Goal: Find specific page/section: Find specific page/section

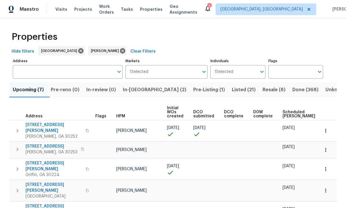
click at [116, 89] on span "In-review (0)" at bounding box center [101, 90] width 30 height 8
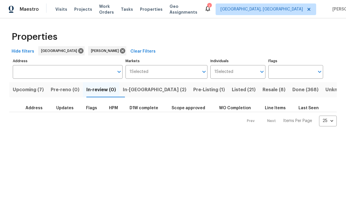
click at [147, 92] on span "In-reno (2)" at bounding box center [155, 90] width 64 height 8
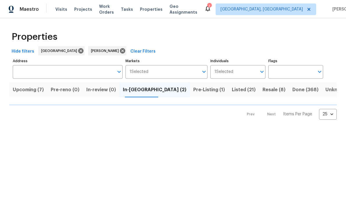
click at [37, 88] on span "Upcoming (7)" at bounding box center [28, 90] width 31 height 8
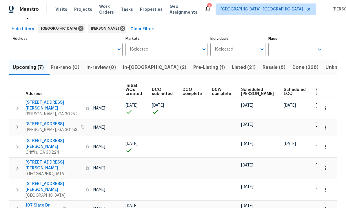
scroll to position [25, 0]
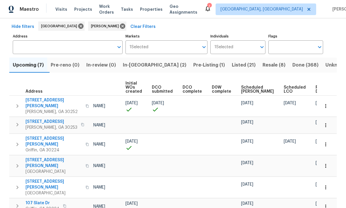
click at [32, 65] on span "Upcoming (7)" at bounding box center [28, 65] width 31 height 8
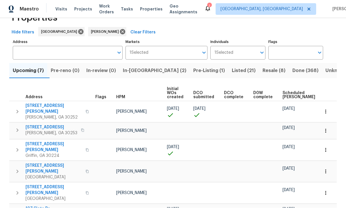
scroll to position [17, 0]
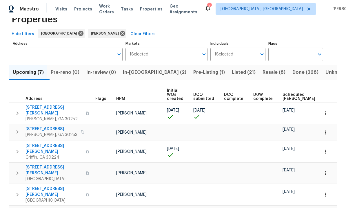
click at [40, 143] on span "111 Cynthia Cir" at bounding box center [54, 149] width 57 height 12
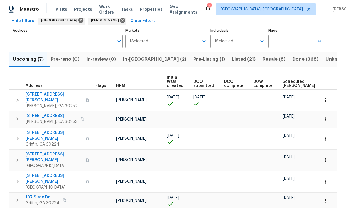
scroll to position [31, 0]
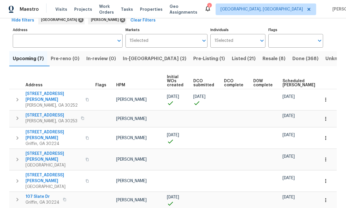
click at [41, 194] on span "107 Slate Dr" at bounding box center [43, 197] width 34 height 6
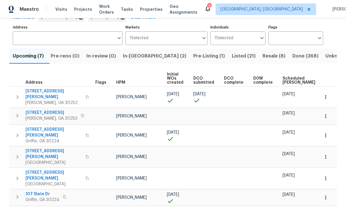
scroll to position [0, 0]
click at [41, 90] on span "111 Harper Rd" at bounding box center [54, 94] width 57 height 12
click at [47, 148] on span "45 Kendall Ln" at bounding box center [54, 154] width 57 height 12
click at [45, 169] on span "280 Hoglen Dr" at bounding box center [54, 175] width 57 height 12
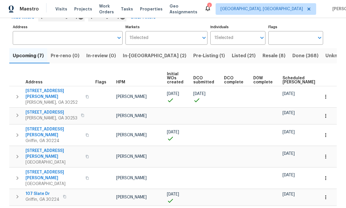
click at [39, 148] on span "45 Kendall Ln" at bounding box center [54, 154] width 57 height 12
click at [229, 189] on td at bounding box center [236, 197] width 29 height 17
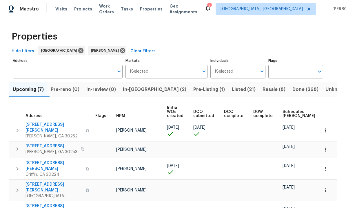
scroll to position [0, 0]
click at [108, 86] on span "In-review (0)" at bounding box center [101, 90] width 30 height 8
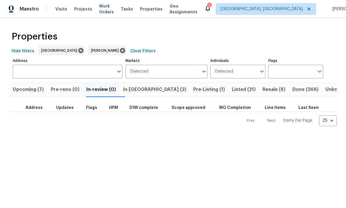
click at [76, 85] on button "Pre-reno (0)" at bounding box center [65, 89] width 36 height 15
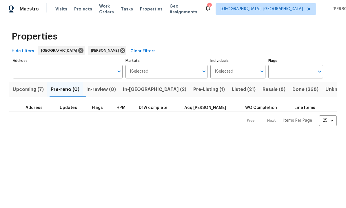
click at [31, 90] on span "Upcoming (7)" at bounding box center [28, 90] width 31 height 8
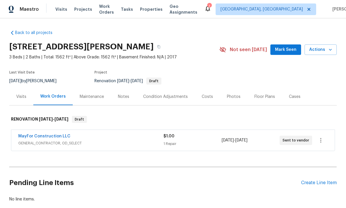
click at [210, 98] on div "Costs" at bounding box center [207, 97] width 11 height 6
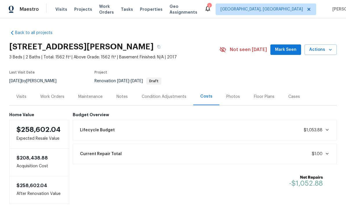
click at [23, 95] on div "Visits" at bounding box center [21, 97] width 10 height 6
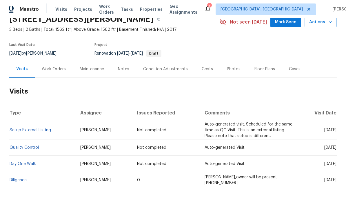
scroll to position [27, 0]
click at [95, 69] on div "Maintenance" at bounding box center [92, 69] width 24 height 6
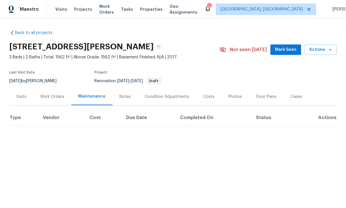
click at [160, 98] on div "Condition Adjustments" at bounding box center [167, 97] width 45 height 6
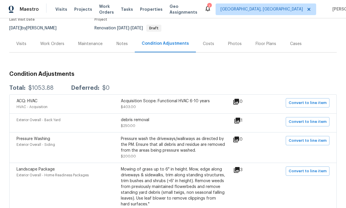
click at [210, 42] on div "Costs" at bounding box center [208, 44] width 11 height 6
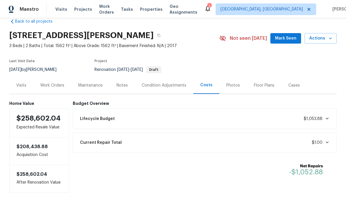
click at [121, 88] on div "Notes" at bounding box center [122, 85] width 11 height 6
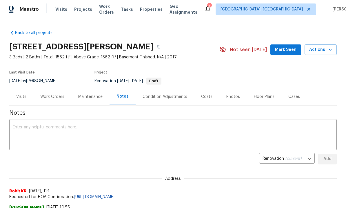
click at [163, 93] on div "Condition Adjustments" at bounding box center [165, 96] width 59 height 17
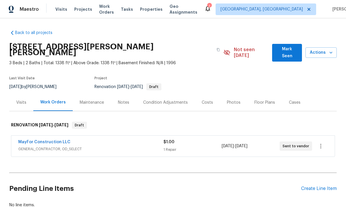
click at [207, 100] on div "Costs" at bounding box center [207, 103] width 11 height 6
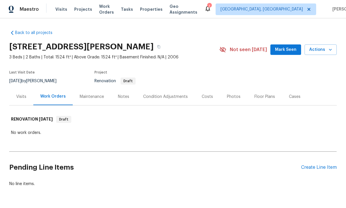
click at [210, 95] on div "Costs" at bounding box center [207, 97] width 11 height 6
click at [209, 95] on div "Costs" at bounding box center [207, 97] width 11 height 6
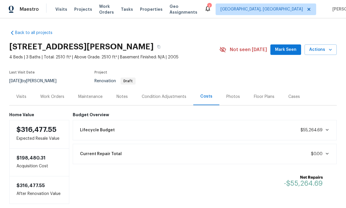
click at [160, 94] on div "Condition Adjustments" at bounding box center [164, 97] width 45 height 6
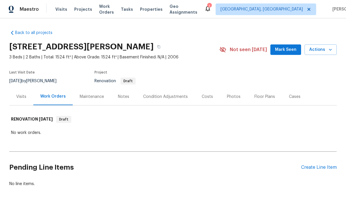
click at [208, 94] on div "Costs" at bounding box center [207, 97] width 11 height 6
click at [209, 94] on div "Costs" at bounding box center [207, 97] width 11 height 6
